Goal: Task Accomplishment & Management: Use online tool/utility

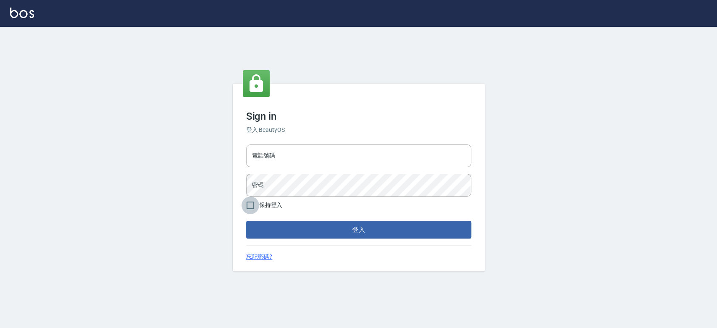
click at [249, 204] on input "保持登入" at bounding box center [250, 205] width 18 height 18
checkbox input "true"
click at [289, 158] on input "電話號碼" at bounding box center [358, 155] width 225 height 23
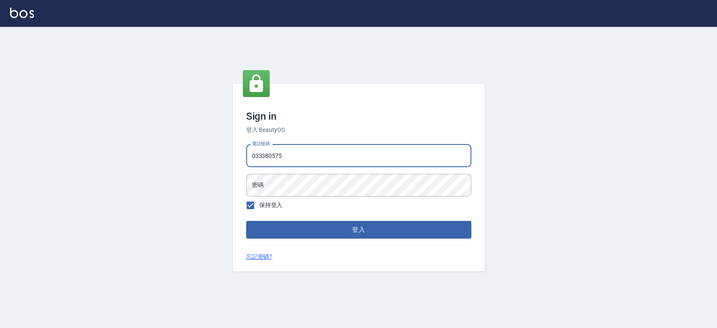
type input "033380575"
click at [246, 221] on button "登入" at bounding box center [358, 230] width 225 height 18
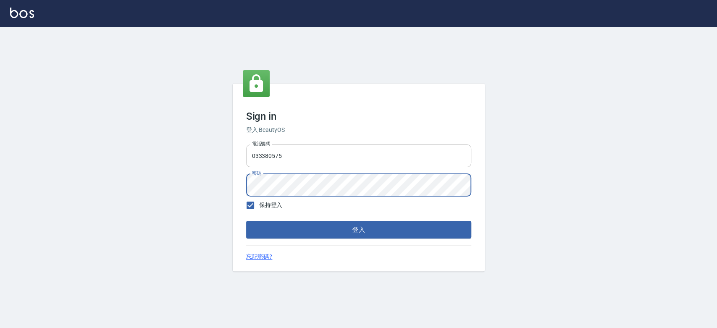
click at [246, 221] on button "登入" at bounding box center [358, 230] width 225 height 18
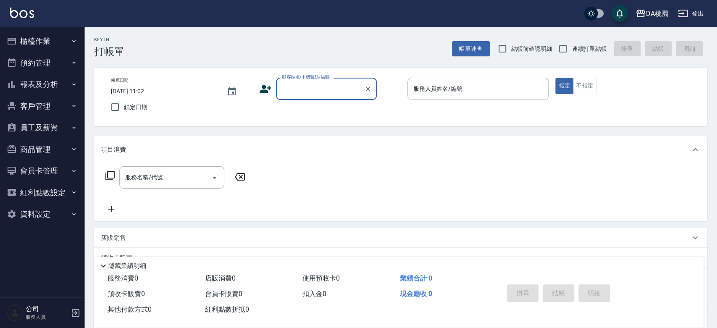
click at [51, 40] on button "櫃檯作業" at bounding box center [41, 41] width 77 height 22
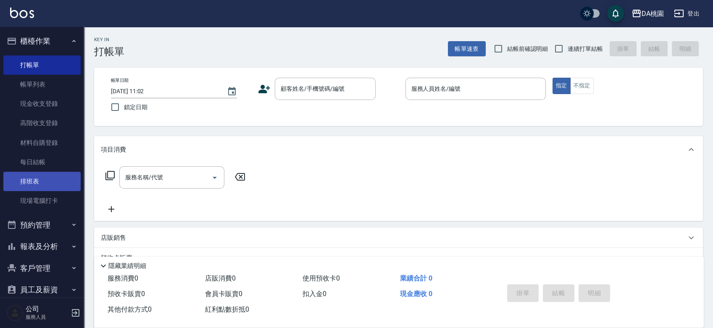
click at [44, 183] on link "排班表" at bounding box center [41, 181] width 77 height 19
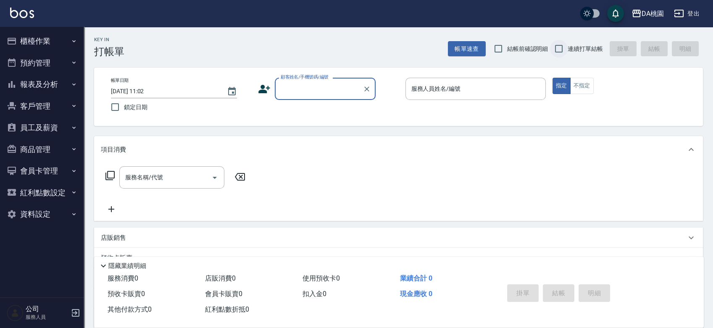
click at [559, 47] on input "連續打單結帳" at bounding box center [559, 49] width 18 height 18
checkbox input "true"
